Goal: Task Accomplishment & Management: Use online tool/utility

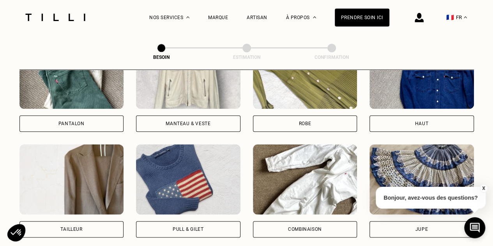
scroll to position [412, 0]
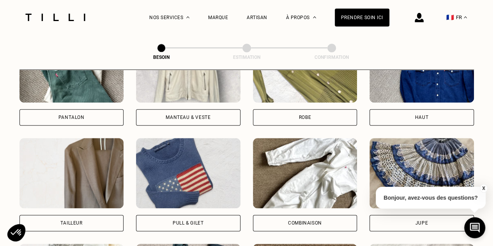
click at [323, 109] on div "Robe" at bounding box center [305, 117] width 104 height 16
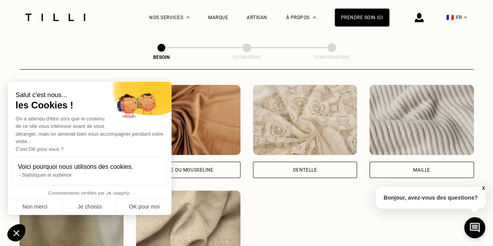
scroll to position [842, 0]
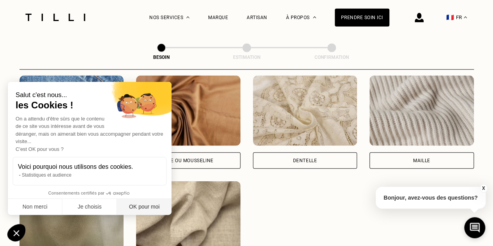
click at [145, 211] on button "OK pour moi" at bounding box center [144, 207] width 55 height 16
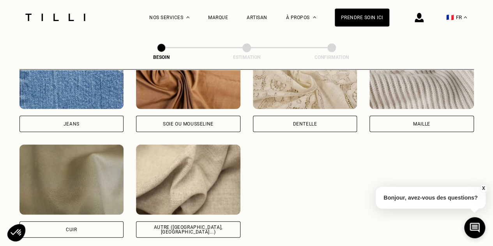
scroll to position [881, 0]
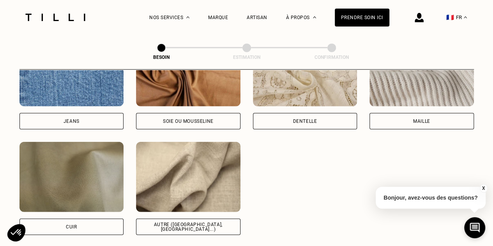
click at [152, 223] on div "Autre ([GEOGRAPHIC_DATA], [GEOGRAPHIC_DATA]...)" at bounding box center [188, 227] width 104 height 16
select select "FR"
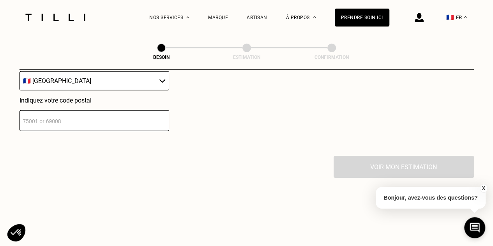
scroll to position [1179, 0]
click at [130, 122] on input "number" at bounding box center [94, 120] width 150 height 21
type input "75019"
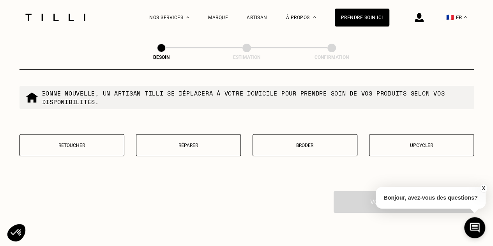
scroll to position [1322, 0]
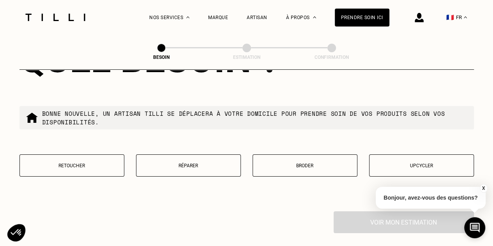
click at [108, 163] on p "Retoucher" at bounding box center [72, 165] width 96 height 5
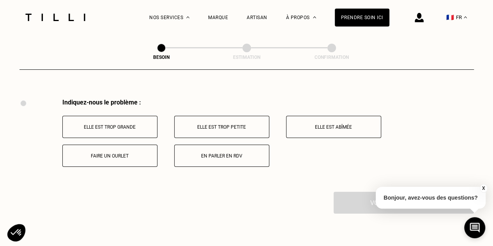
scroll to position [1441, 0]
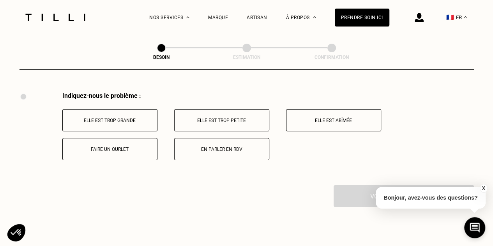
click at [122, 122] on button "Elle est trop grande" at bounding box center [109, 120] width 95 height 22
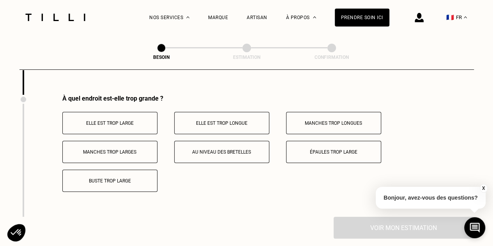
scroll to position [1534, 0]
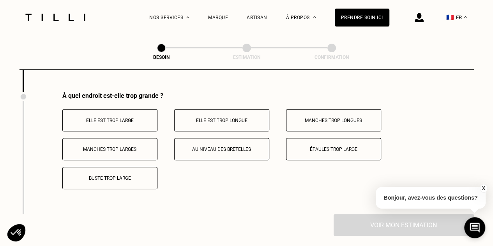
click at [122, 122] on button "Elle est trop large" at bounding box center [109, 120] width 95 height 22
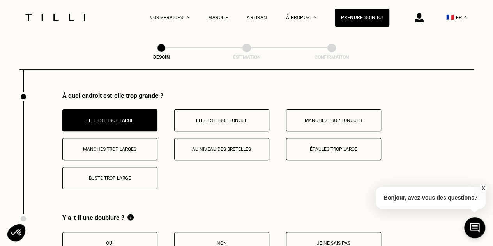
click at [197, 140] on button "Au niveau des bretelles" at bounding box center [221, 149] width 95 height 22
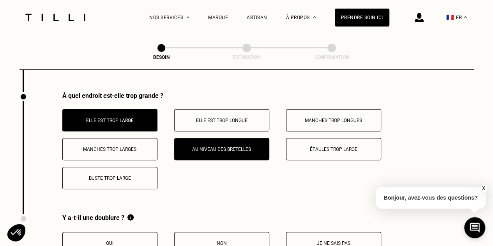
click at [128, 175] on p "Buste trop large" at bounding box center [110, 177] width 87 height 5
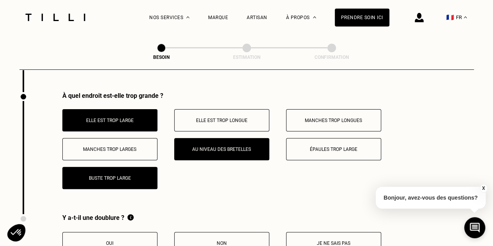
click at [123, 118] on p "Elle est trop large" at bounding box center [110, 120] width 87 height 5
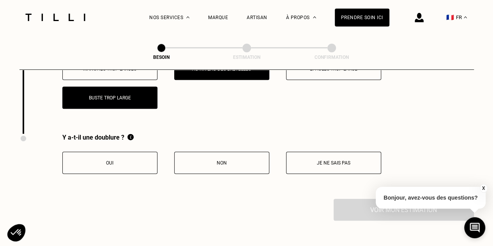
scroll to position [1616, 0]
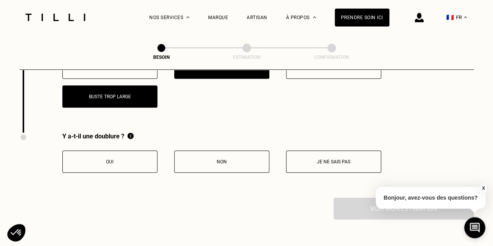
click at [123, 161] on button "Oui" at bounding box center [109, 161] width 95 height 22
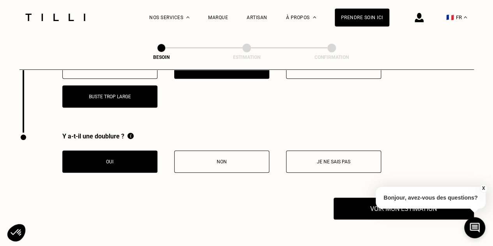
scroll to position [1699, 0]
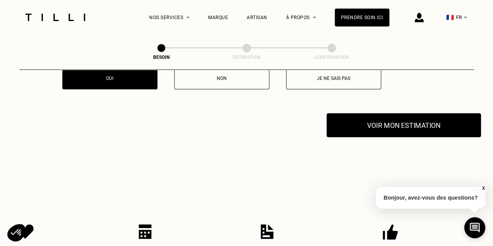
click at [351, 126] on button "Voir mon estimation" at bounding box center [404, 125] width 154 height 24
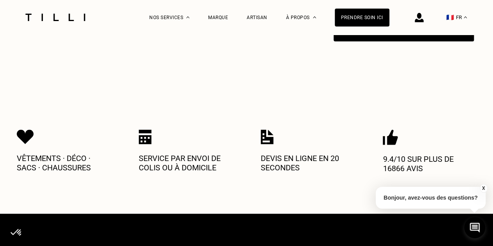
scroll to position [1787, 0]
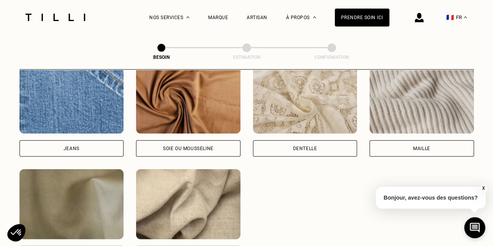
scroll to position [970, 0]
